Goal: Information Seeking & Learning: Learn about a topic

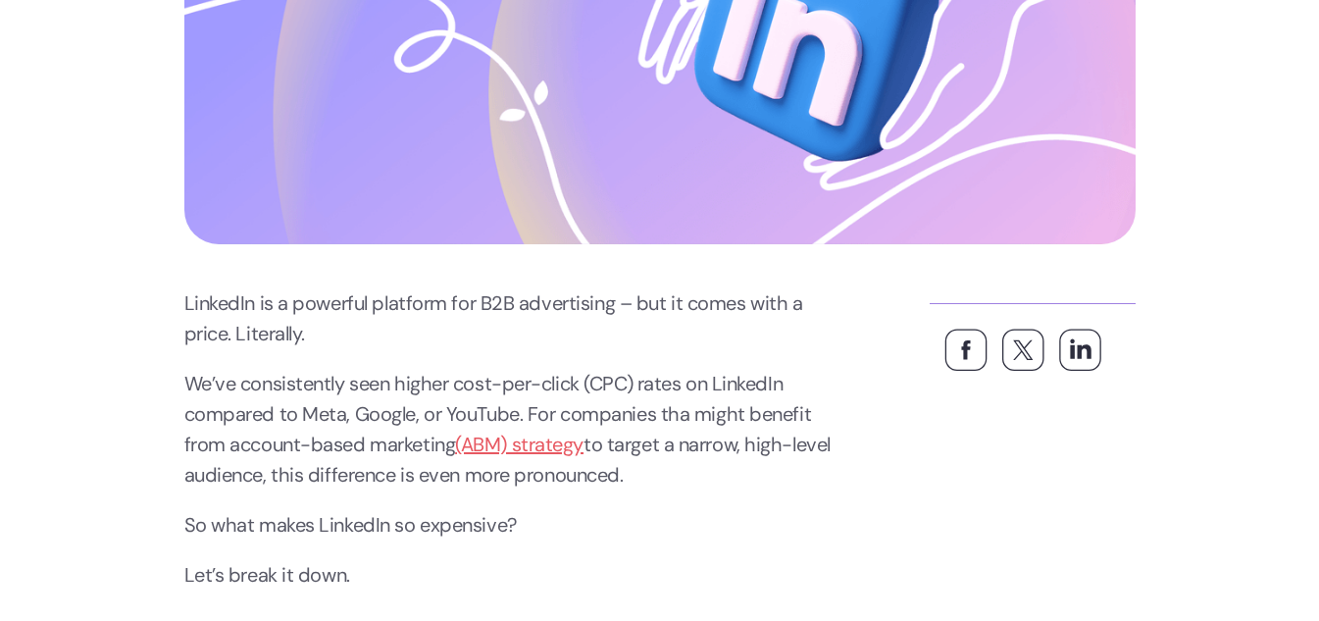
scroll to position [719, 0]
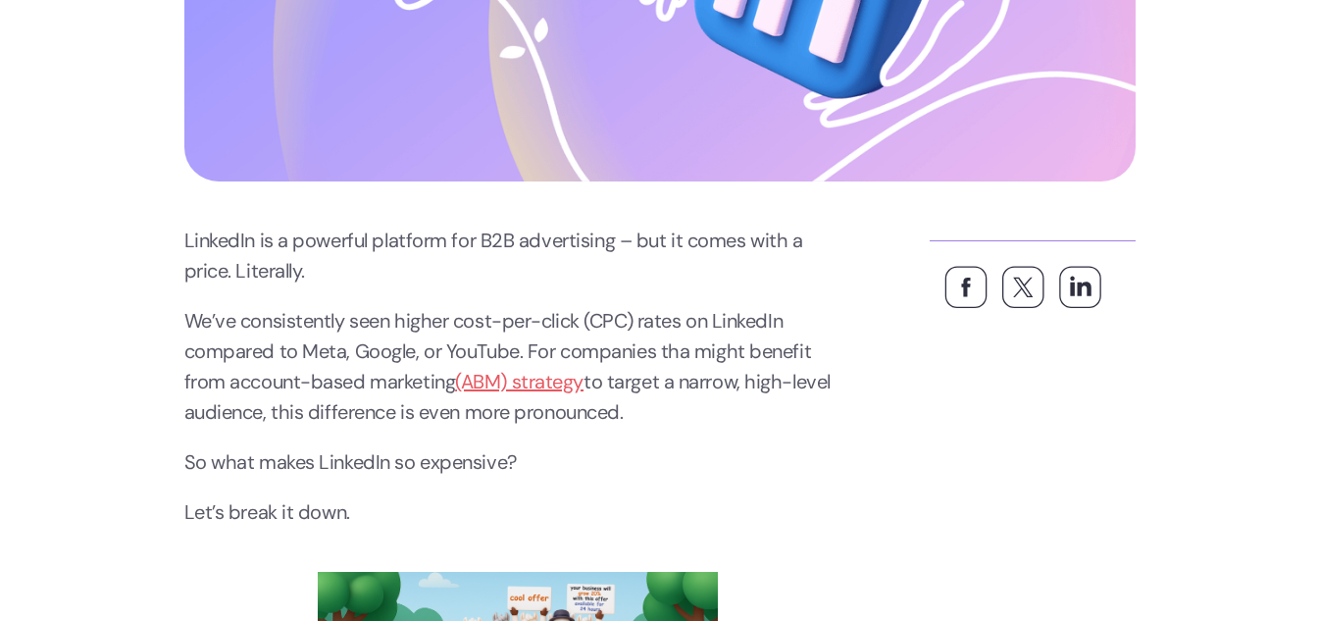
click at [554, 374] on link "(ABM) strategy" at bounding box center [519, 382] width 129 height 26
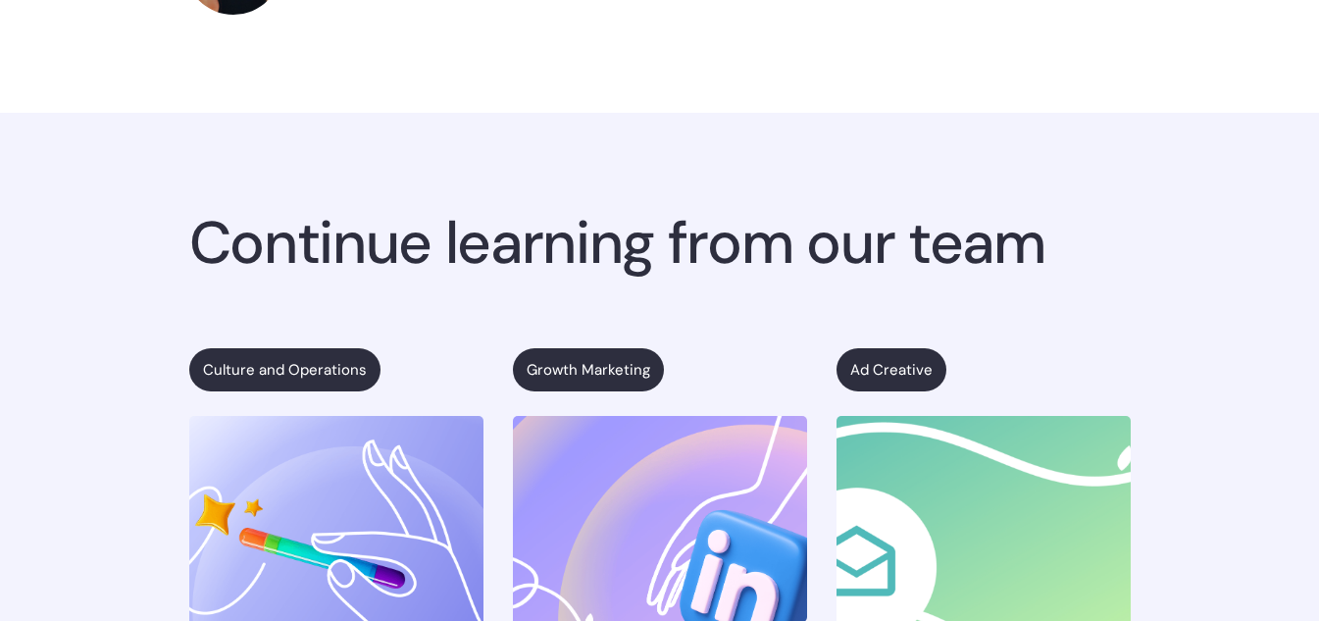
scroll to position [4251, 0]
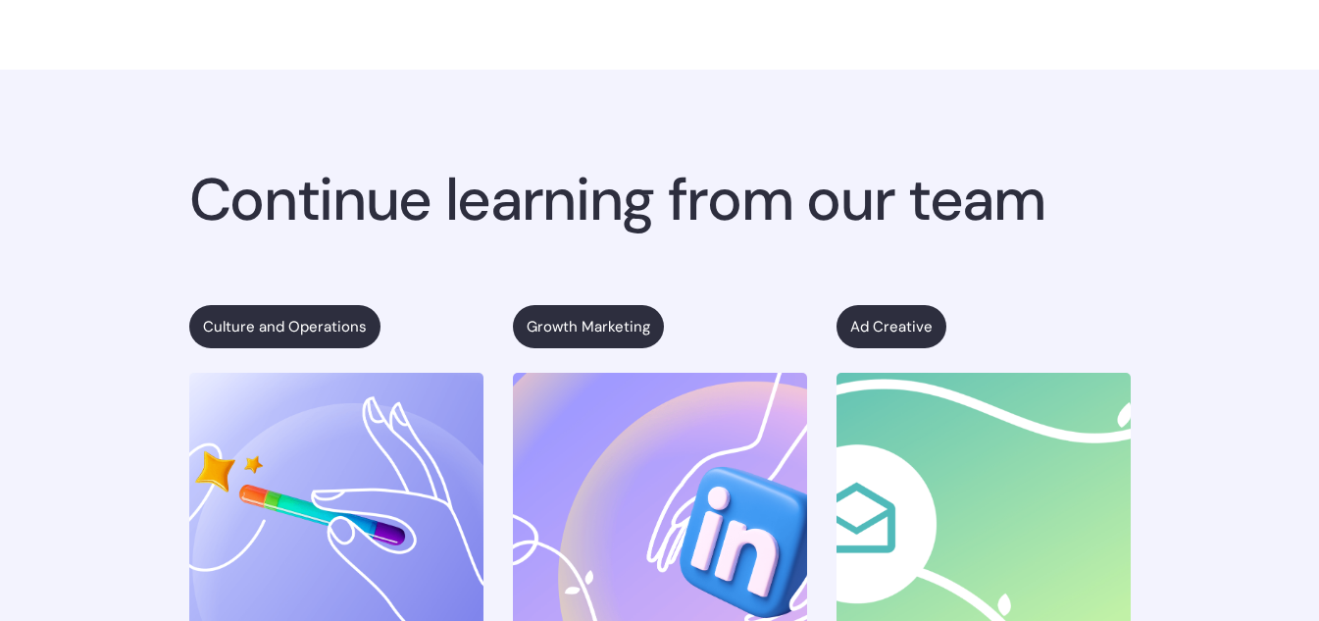
click at [281, 348] on link "Culture and Operations" at bounding box center [284, 326] width 191 height 43
